Goal: Task Accomplishment & Management: Manage account settings

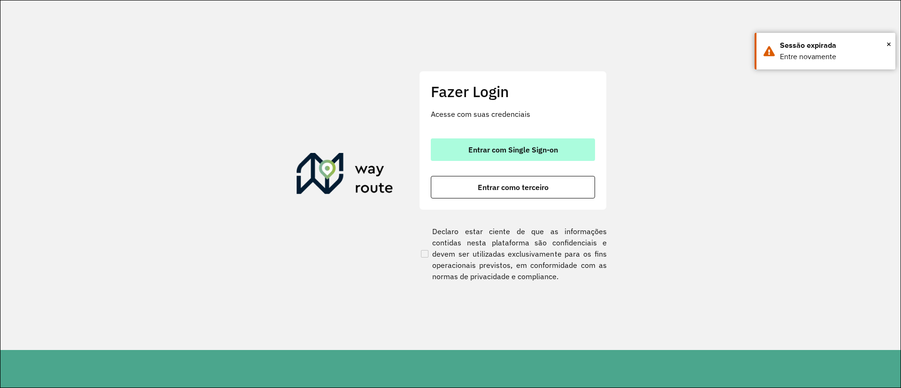
click at [479, 142] on button "Entrar com Single Sign-on" at bounding box center [513, 149] width 164 height 23
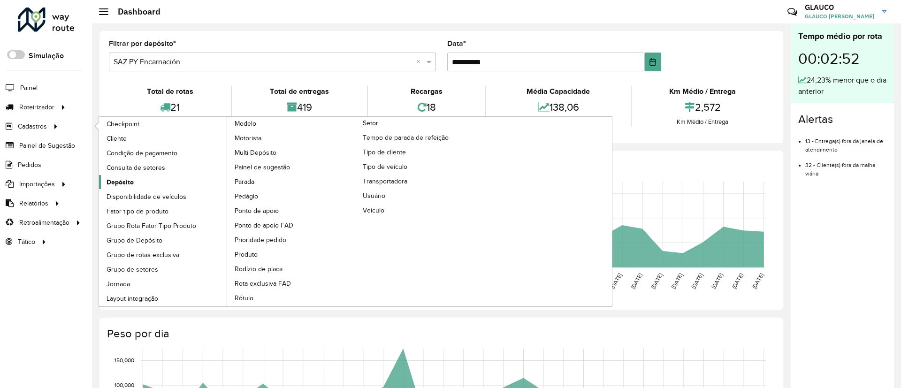
click at [122, 177] on span "Depósito" at bounding box center [120, 182] width 27 height 10
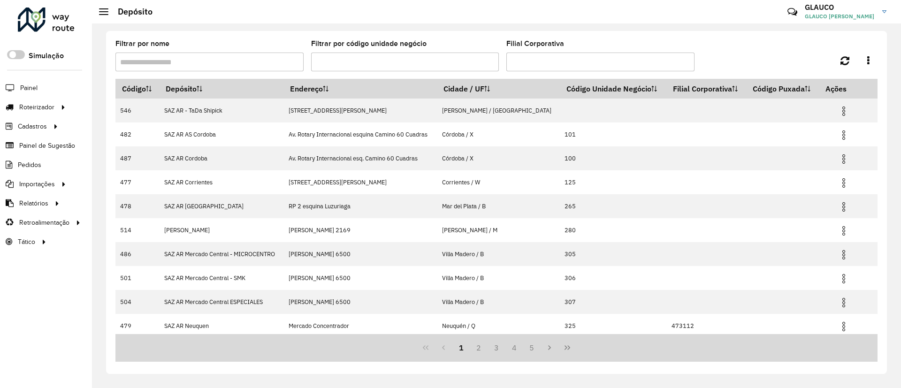
click at [234, 65] on input "Filtrar por nome" at bounding box center [209, 62] width 188 height 19
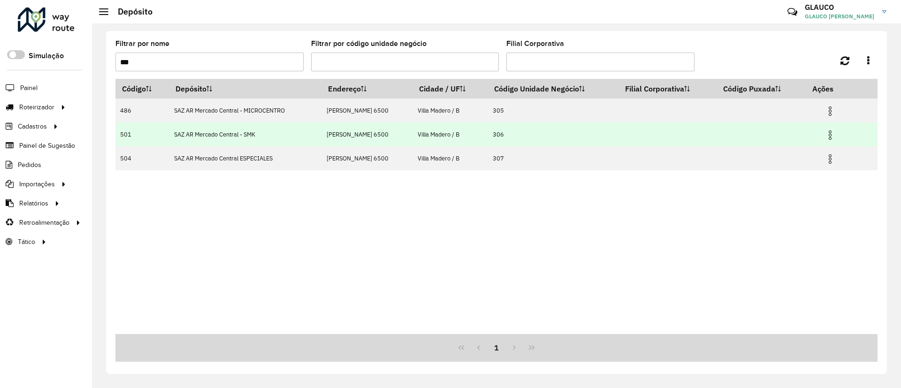
type input "***"
click at [833, 136] on img at bounding box center [830, 135] width 11 height 11
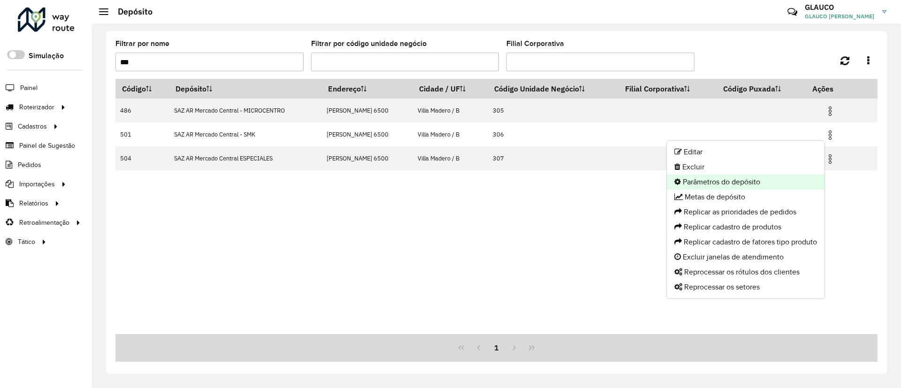
click at [756, 178] on li "Parâmetros do depósito" at bounding box center [746, 182] width 158 height 15
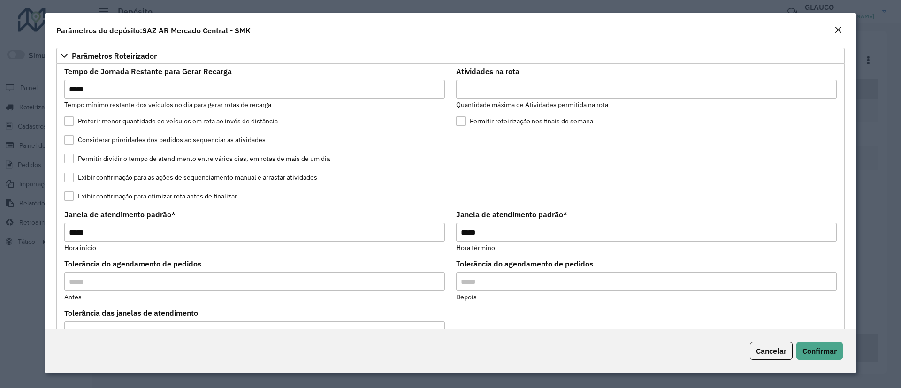
click at [495, 88] on input "*" at bounding box center [646, 89] width 381 height 19
type input "*"
click at [825, 85] on input "*" at bounding box center [646, 89] width 381 height 19
click at [825, 349] on span "Confirmar" at bounding box center [819, 350] width 34 height 9
